Goal: Transaction & Acquisition: Purchase product/service

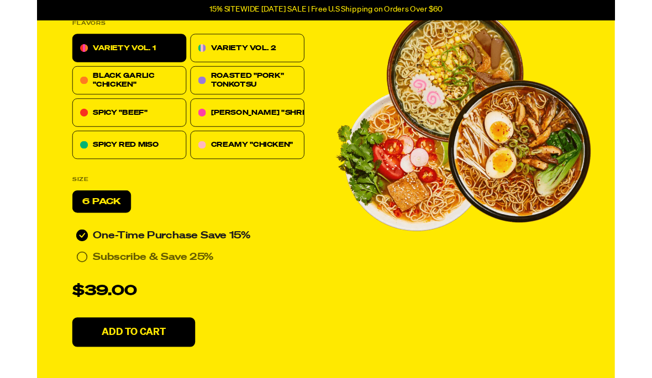
scroll to position [393, 0]
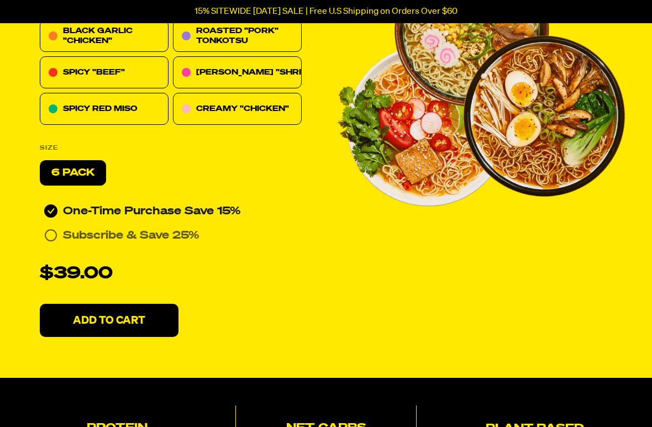
scroll to position [441, 124]
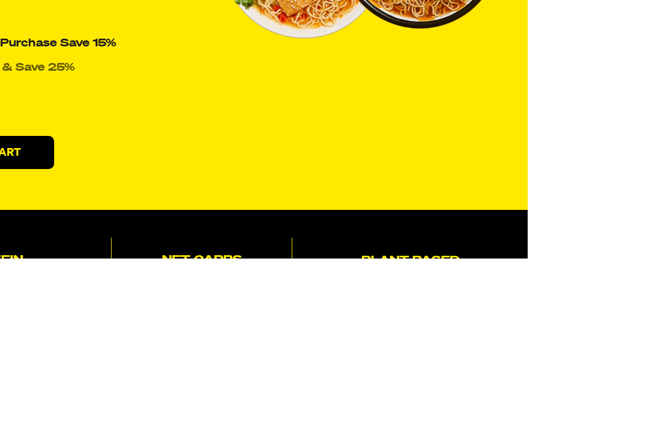
type input "schrepferman@yahoo.com"
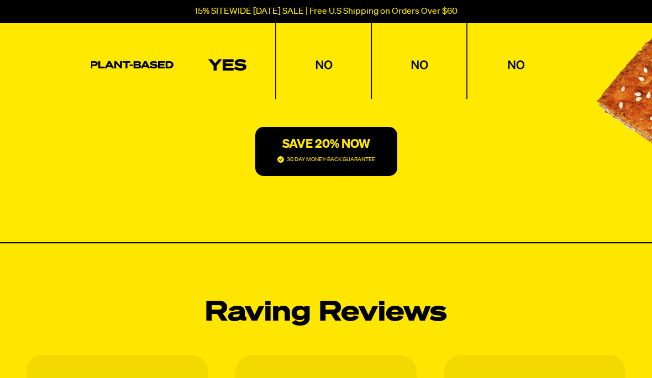
scroll to position [2358, 0]
click at [376, 158] on button "SAVE 20% NOW 30 DAY MONEY-BACK GUARANTEE" at bounding box center [326, 152] width 142 height 49
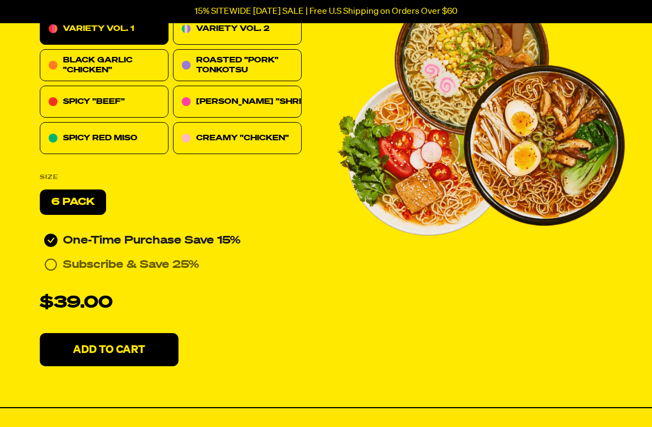
scroll to position [5080, 0]
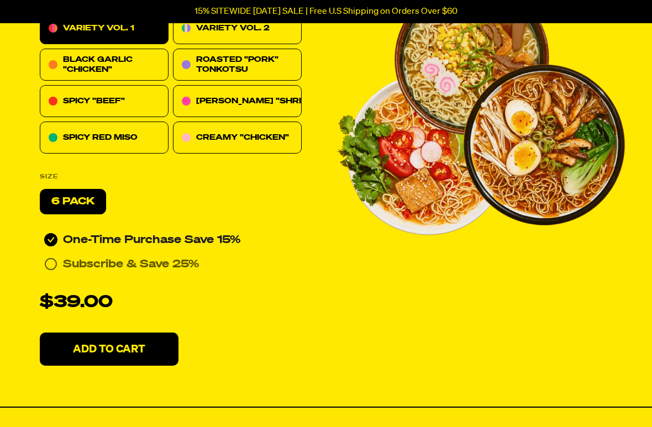
click at [154, 341] on button "Add To Cart" at bounding box center [109, 349] width 139 height 33
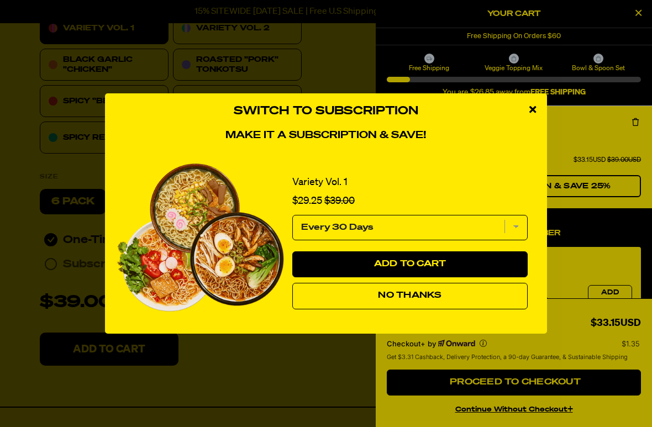
click at [481, 296] on button "No Thanks" at bounding box center [409, 296] width 235 height 27
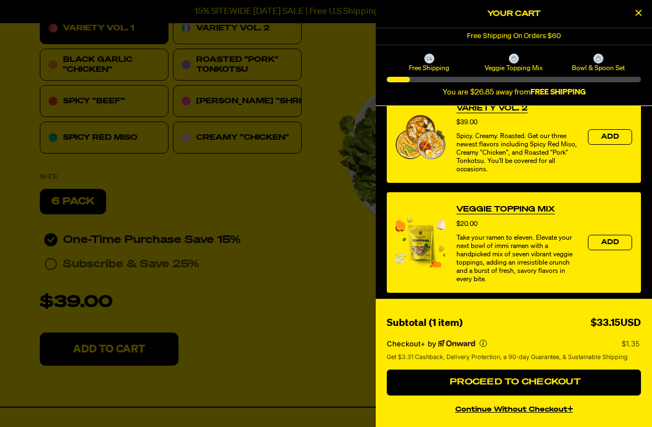
scroll to position [285, 0]
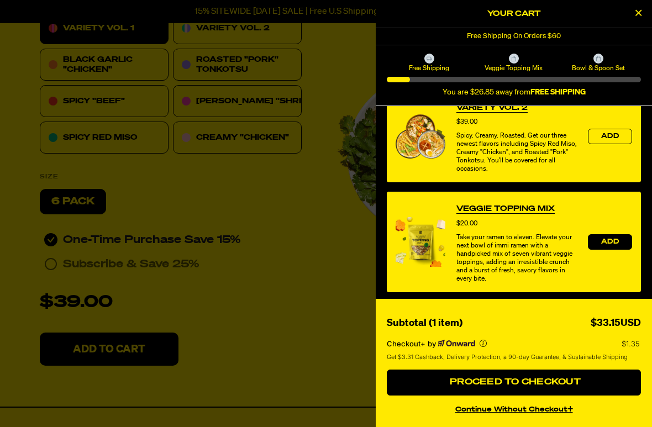
click at [620, 242] on button "Add" at bounding box center [610, 241] width 44 height 15
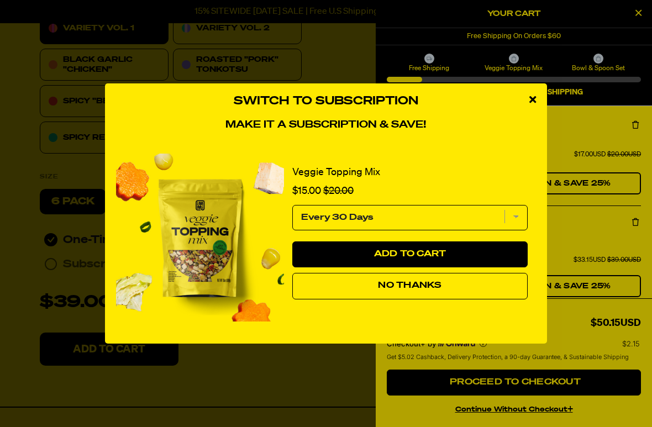
click at [457, 290] on button "No Thanks" at bounding box center [409, 286] width 235 height 27
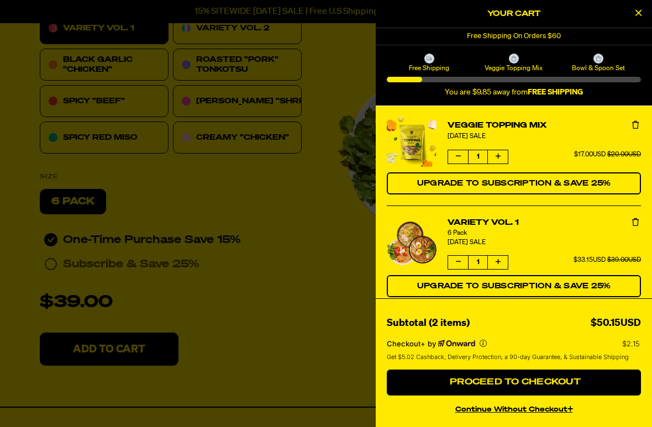
click at [495, 162] on button "Increase quantity of Veggie Topping Mix" at bounding box center [498, 156] width 20 height 13
click at [455, 154] on button "Decrease quantity of Veggie Topping Mix" at bounding box center [458, 156] width 20 height 13
click at [499, 265] on icon "Increase quantity of Variety Vol. 1" at bounding box center [498, 262] width 5 height 7
click at [530, 380] on span "Proceed to Checkout" at bounding box center [514, 382] width 134 height 9
